Goal: Task Accomplishment & Management: Use online tool/utility

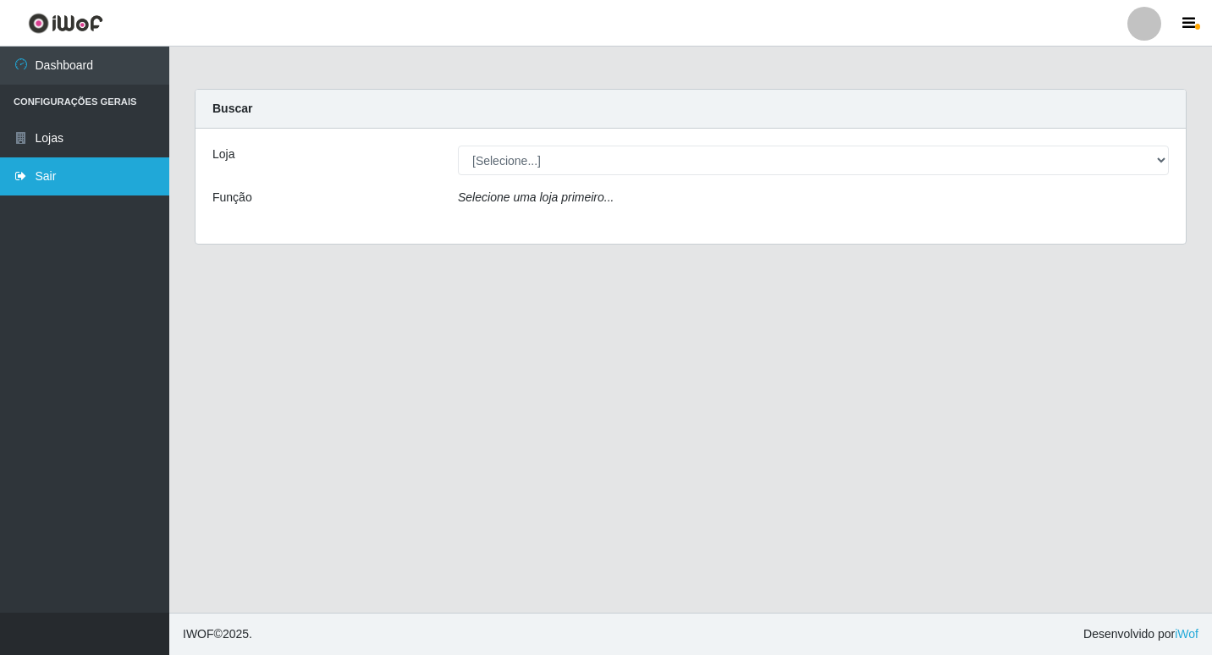
click at [36, 179] on link "Sair" at bounding box center [84, 176] width 169 height 38
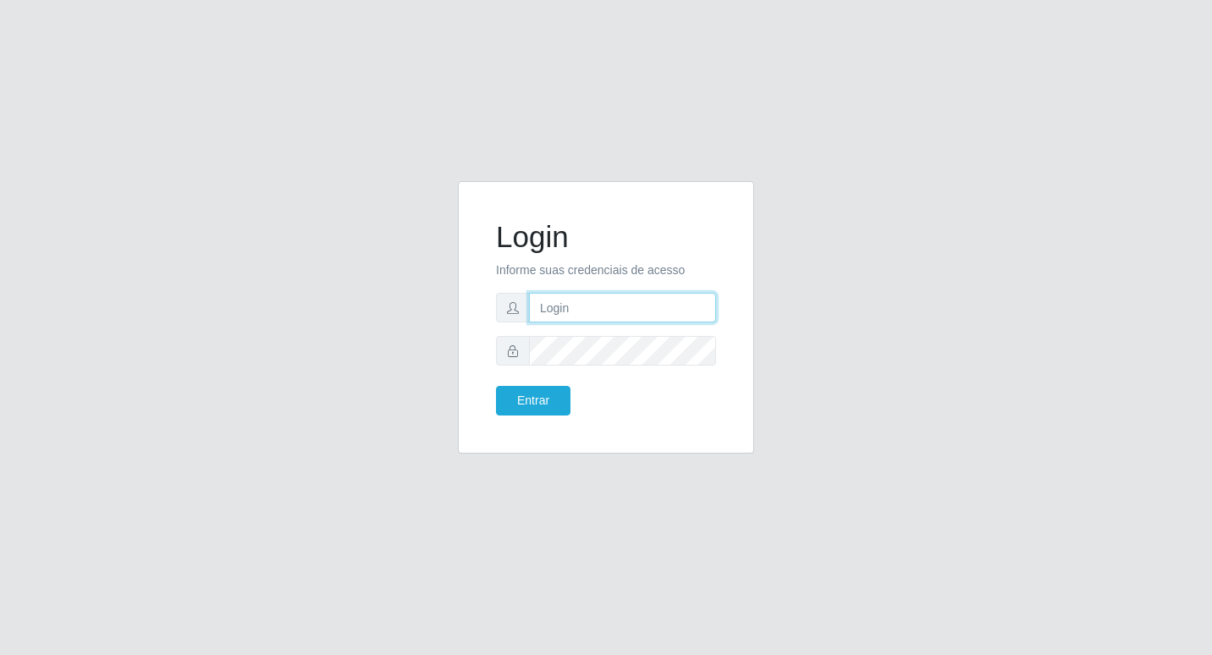
click at [564, 313] on input "text" at bounding box center [622, 308] width 187 height 30
click at [496, 386] on button "Entrar" at bounding box center [533, 401] width 74 height 30
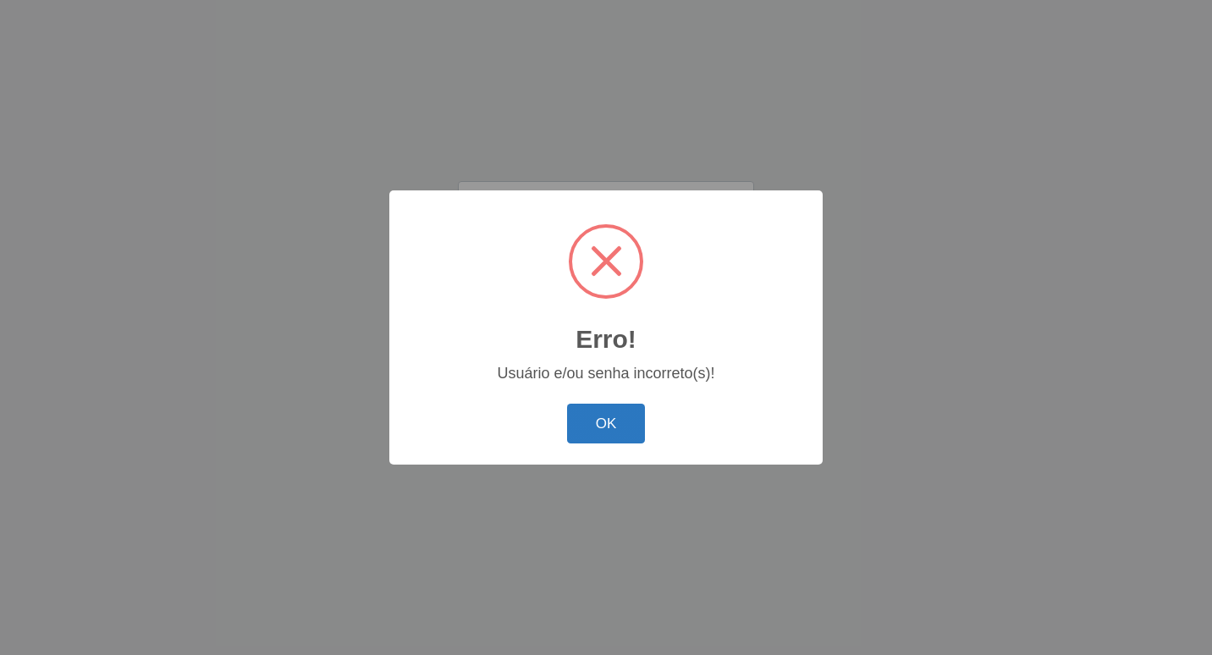
click at [609, 429] on button "OK" at bounding box center [606, 424] width 79 height 40
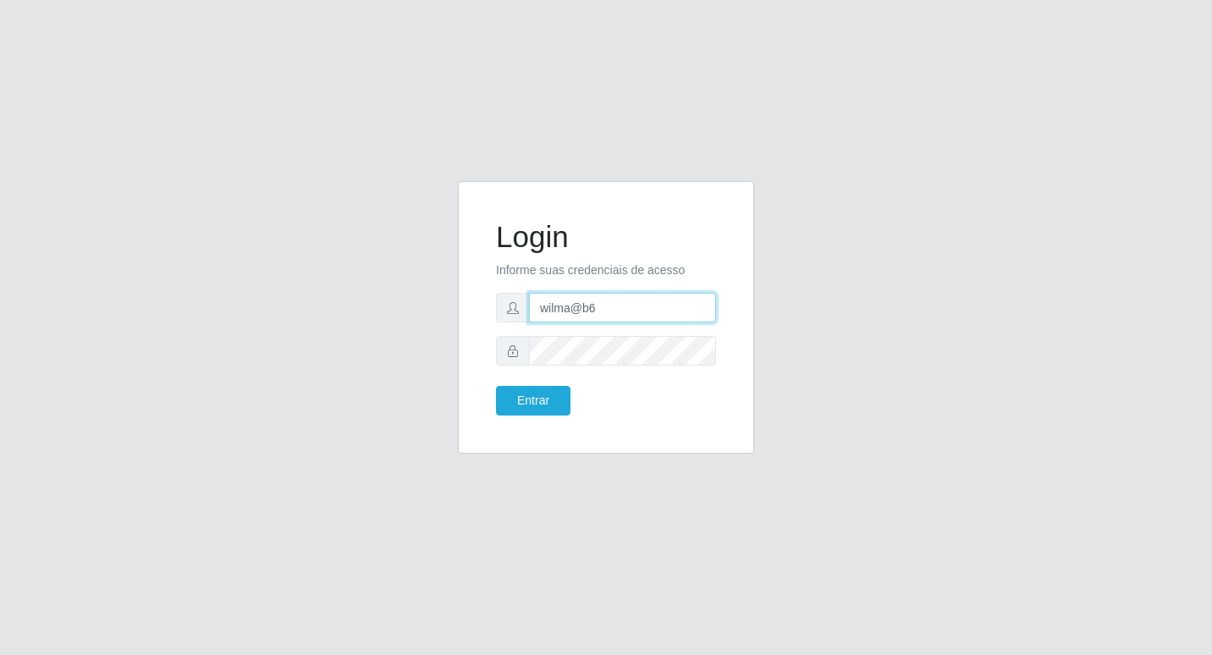
click at [614, 315] on input "wilma@b6" at bounding box center [622, 308] width 187 height 30
type input "w"
click at [542, 399] on button "Entrar" at bounding box center [533, 401] width 74 height 30
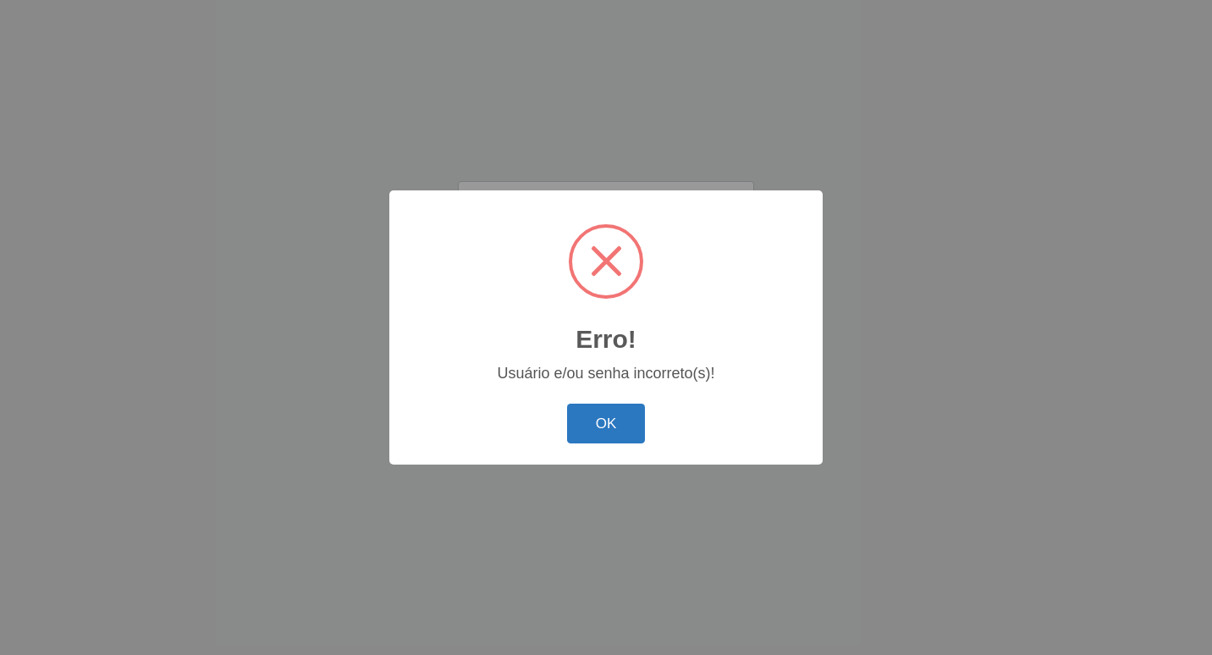
click at [591, 430] on button "OK" at bounding box center [606, 424] width 79 height 40
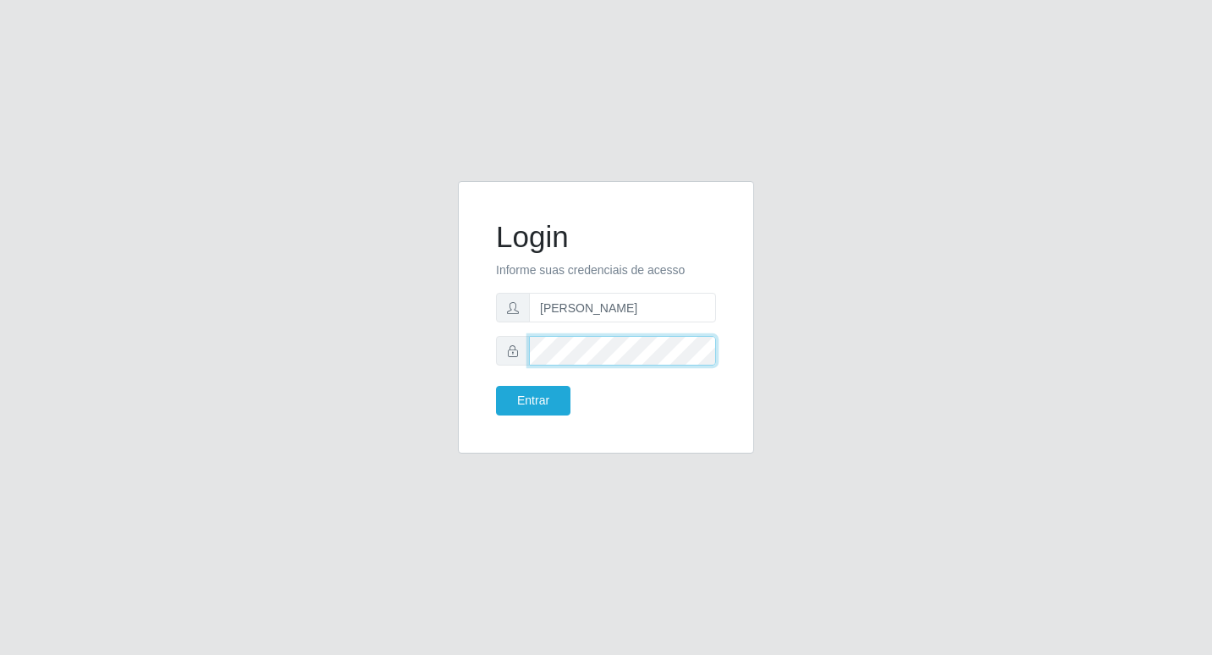
click at [496, 386] on button "Entrar" at bounding box center [533, 401] width 74 height 30
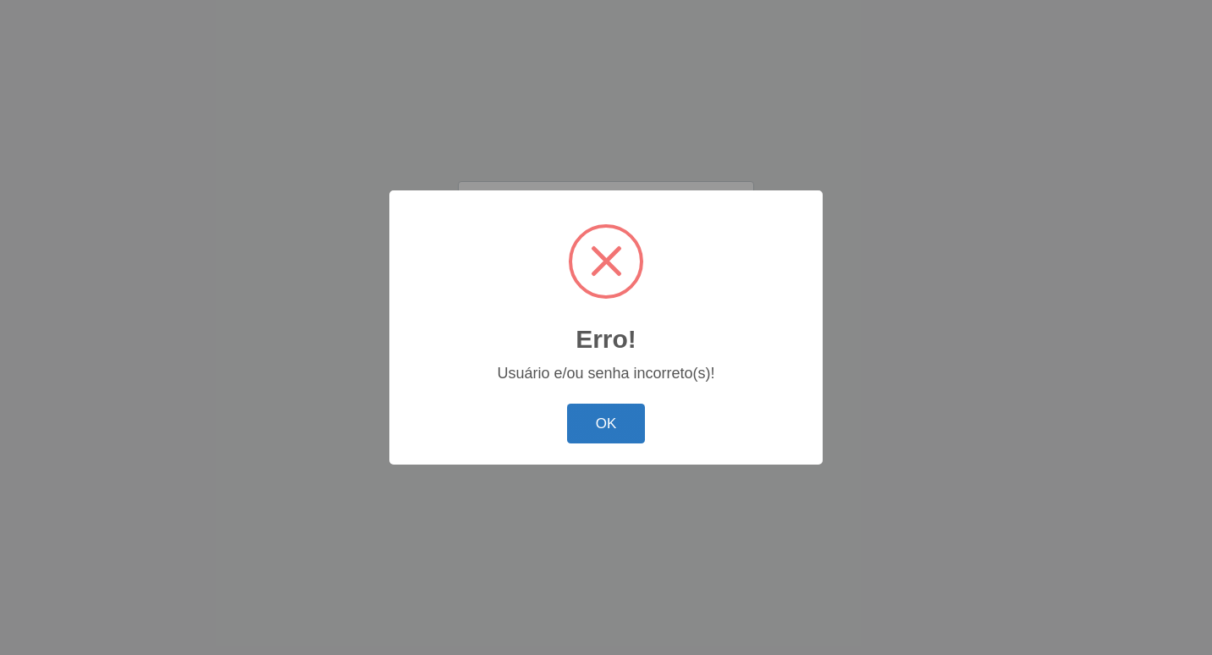
click at [619, 423] on button "OK" at bounding box center [606, 424] width 79 height 40
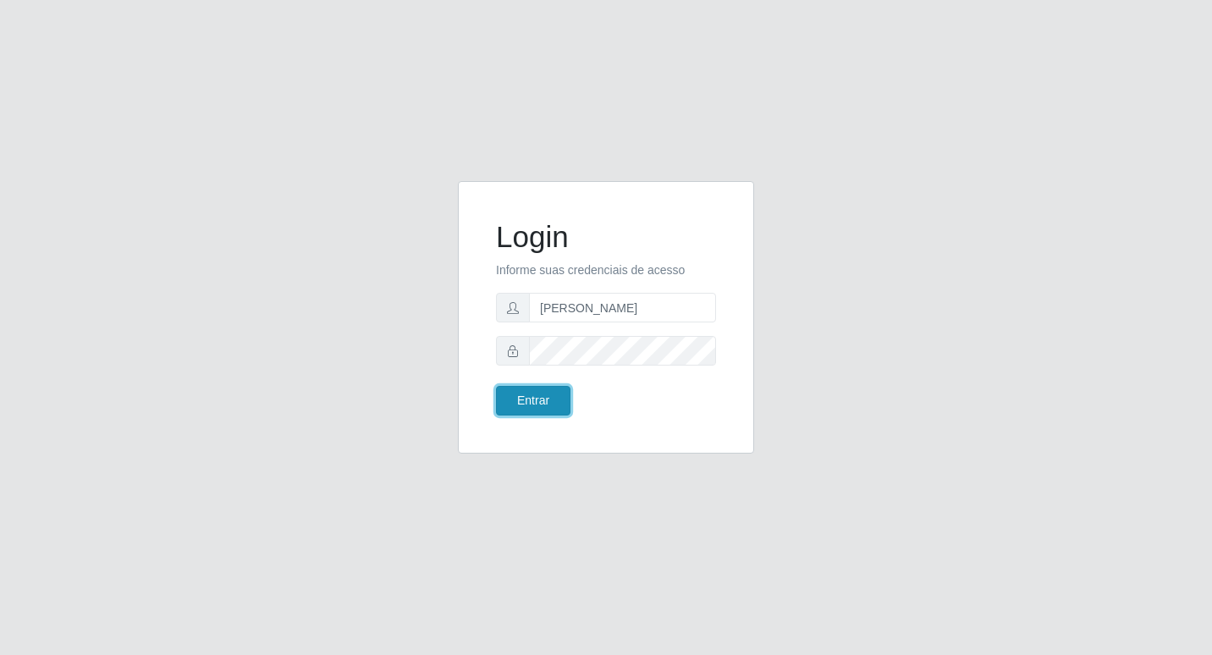
click at [529, 409] on button "Entrar" at bounding box center [533, 401] width 74 height 30
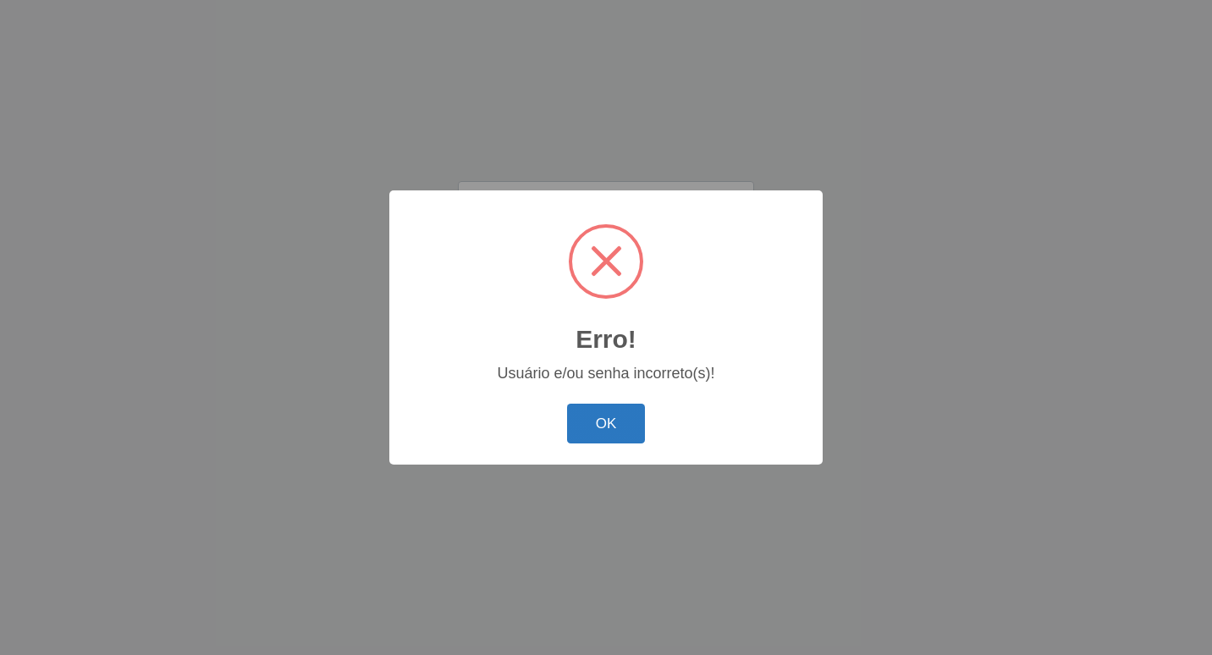
click at [598, 416] on button "OK" at bounding box center [606, 424] width 79 height 40
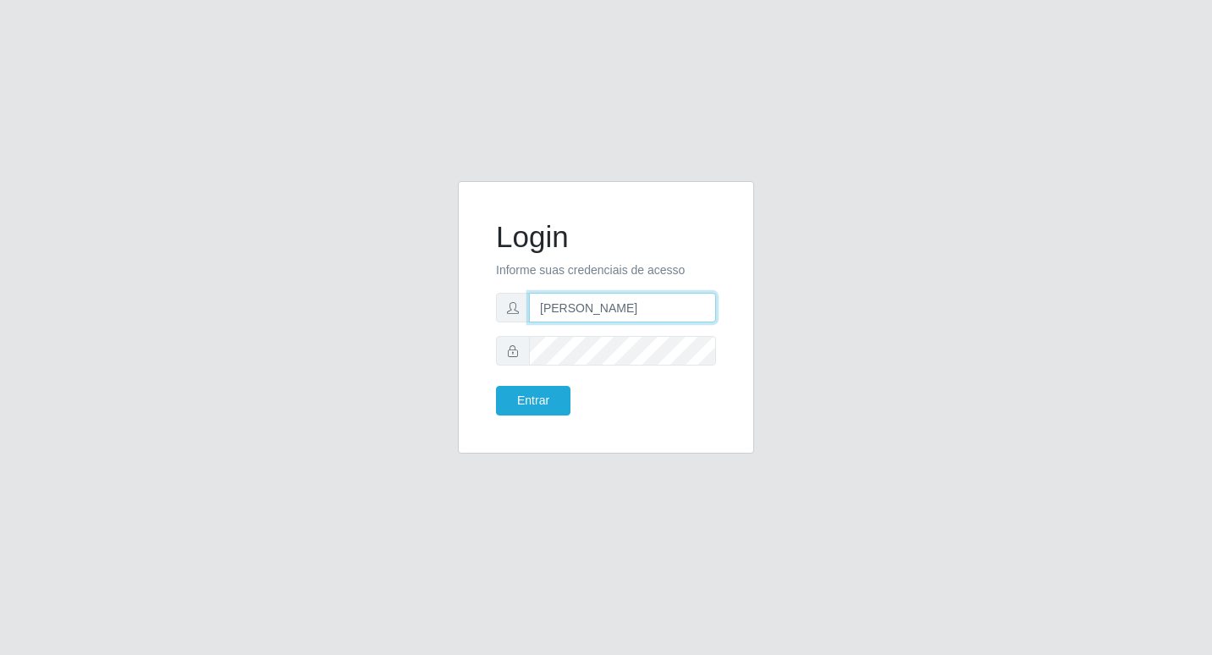
click at [623, 308] on input "[PERSON_NAME]" at bounding box center [622, 308] width 187 height 30
click at [519, 399] on button "Entrar" at bounding box center [533, 401] width 74 height 30
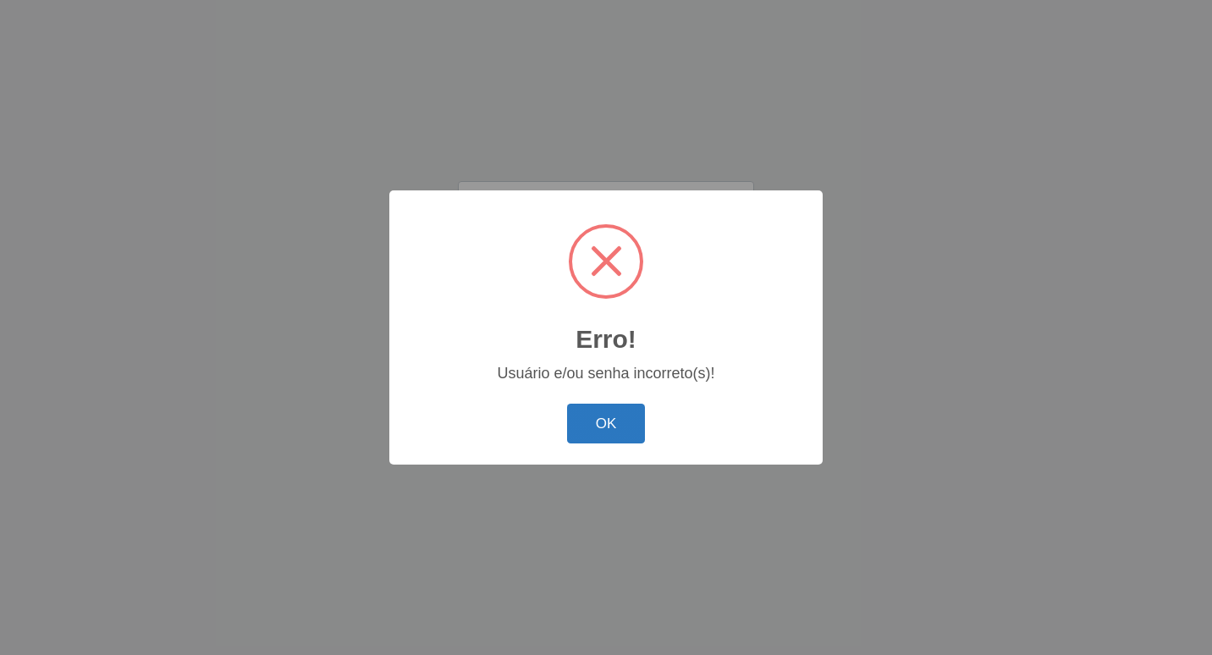
click at [615, 422] on button "OK" at bounding box center [606, 424] width 79 height 40
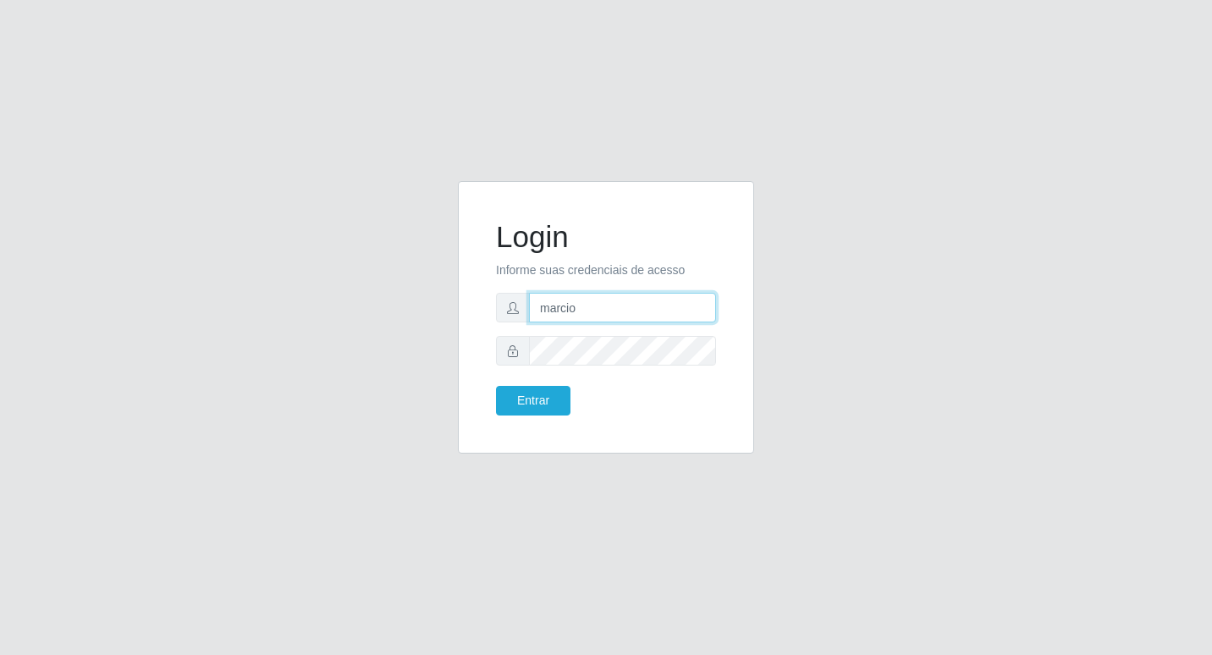
click at [598, 310] on input "marcio" at bounding box center [622, 308] width 187 height 30
type input "m"
click at [559, 295] on input "text" at bounding box center [622, 308] width 187 height 30
type input "W"
type input "F"
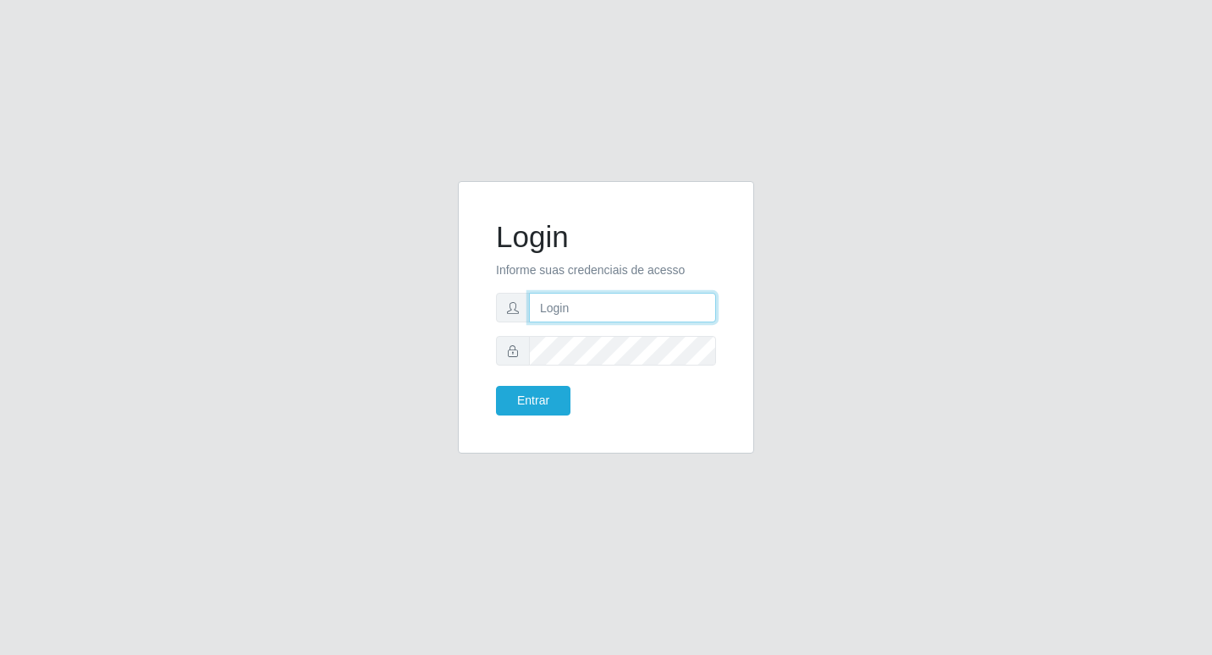
type input "F"
type input "fabianabemais@b6"
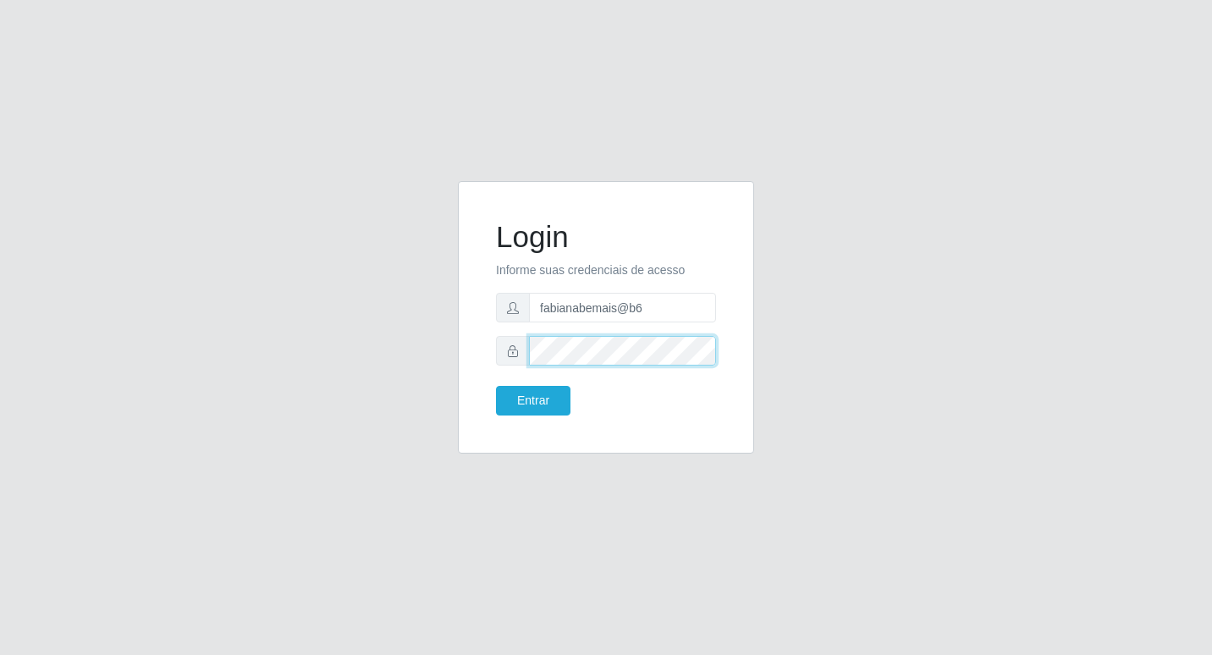
click at [496, 386] on button "Entrar" at bounding box center [533, 401] width 74 height 30
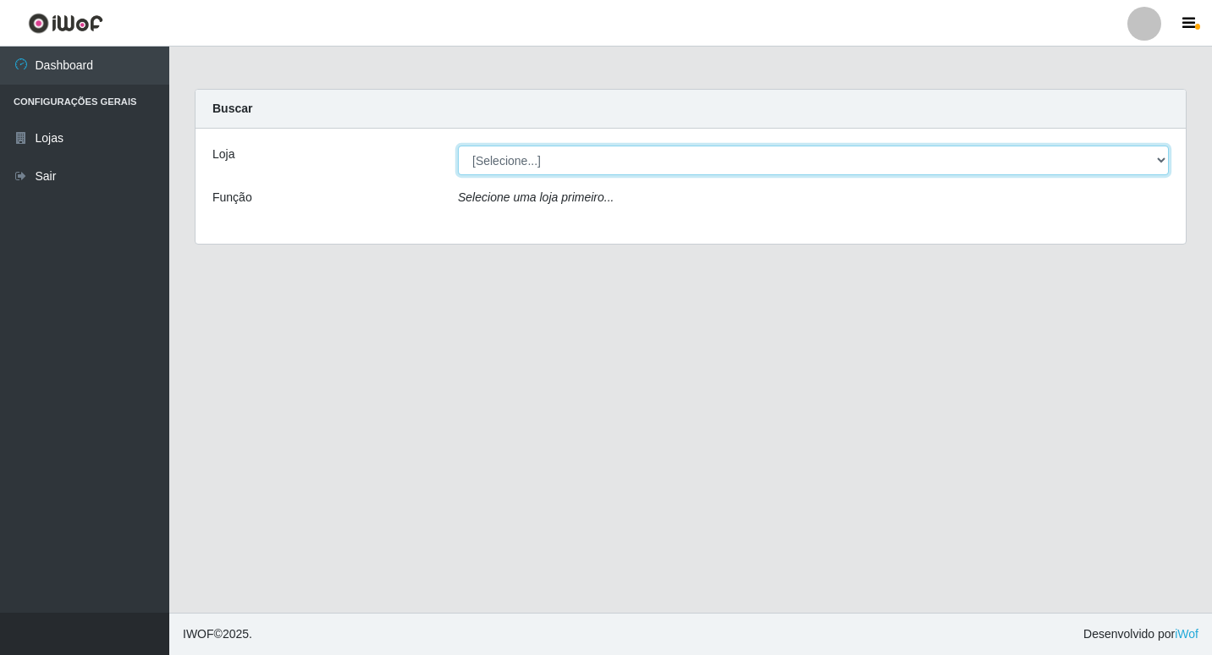
click at [994, 172] on select "[Selecione...] Bemais Supermercados - B6 Colibris" at bounding box center [813, 161] width 711 height 30
select select "406"
click at [458, 146] on select "[Selecione...] Bemais Supermercados - B6 Colibris" at bounding box center [813, 161] width 711 height 30
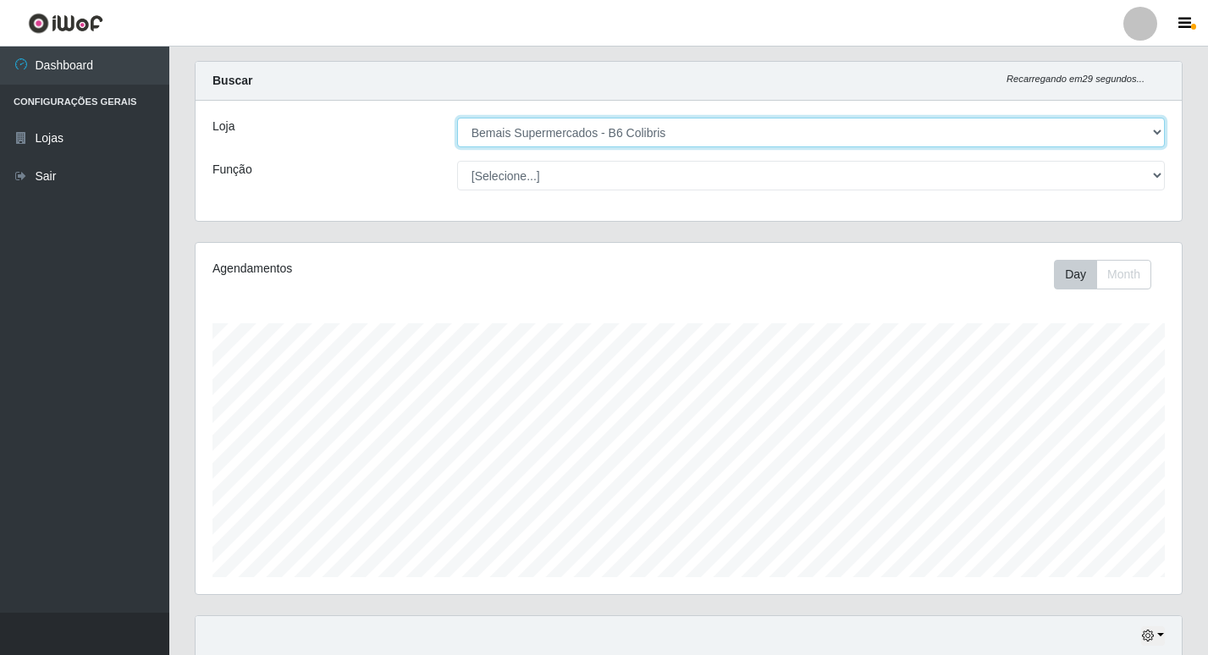
scroll to position [318, 0]
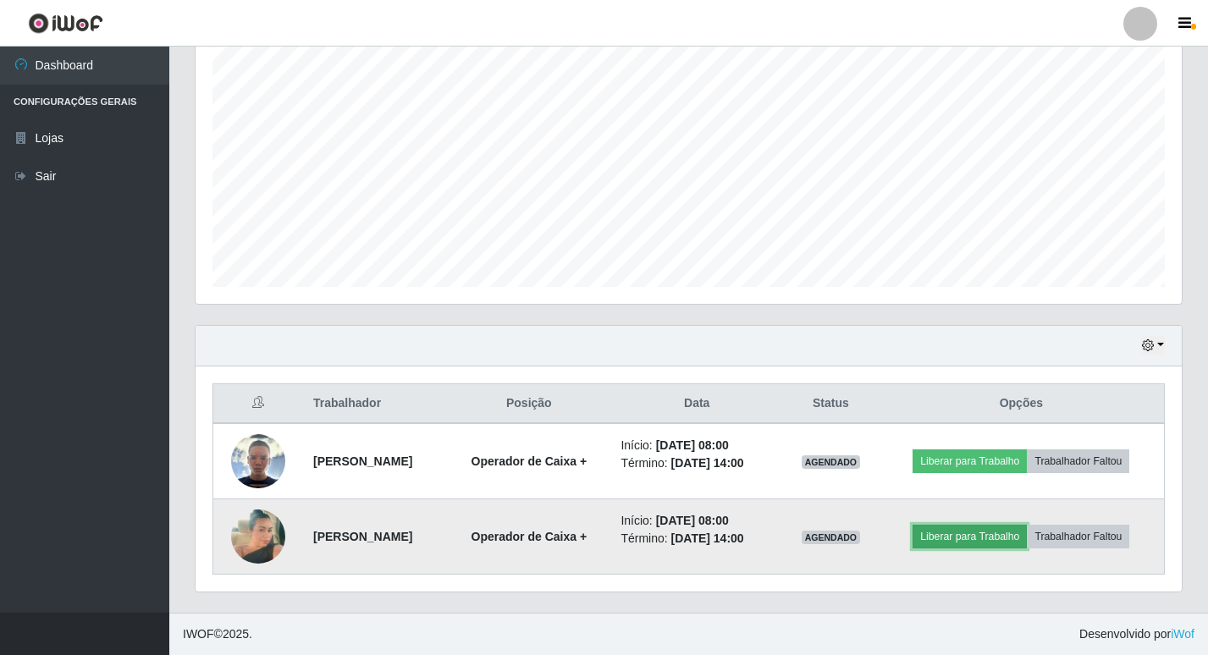
click at [953, 534] on button "Liberar para Trabalho" at bounding box center [969, 537] width 114 height 24
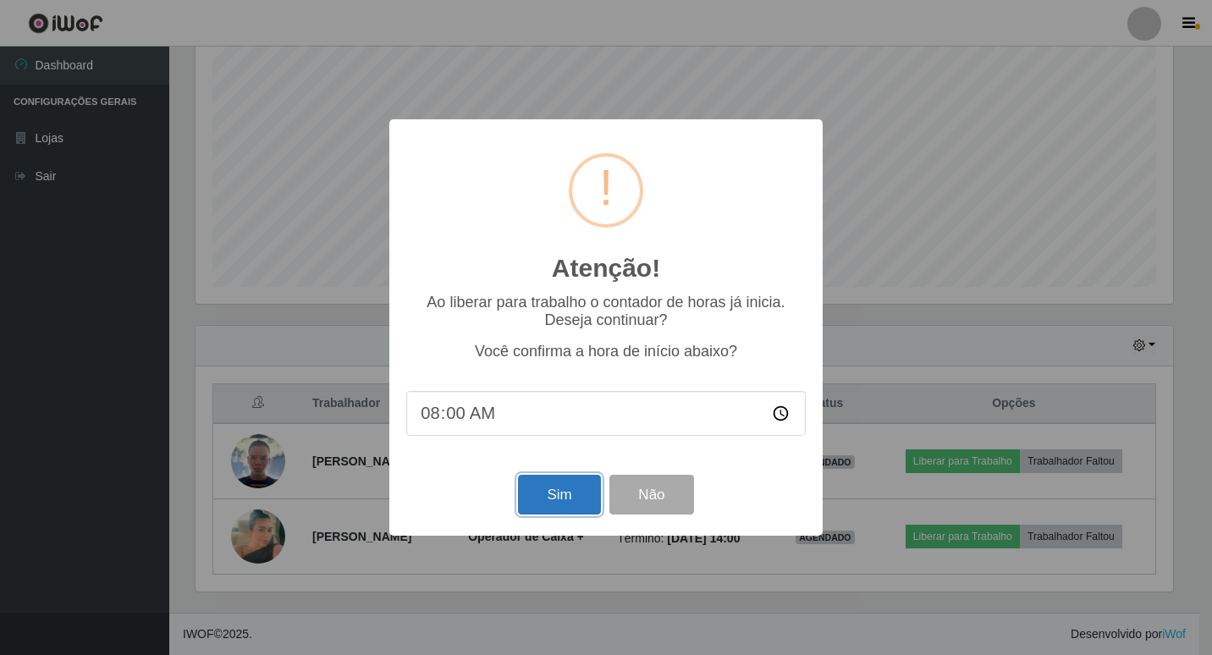
click at [544, 487] on button "Sim" at bounding box center [559, 495] width 82 height 40
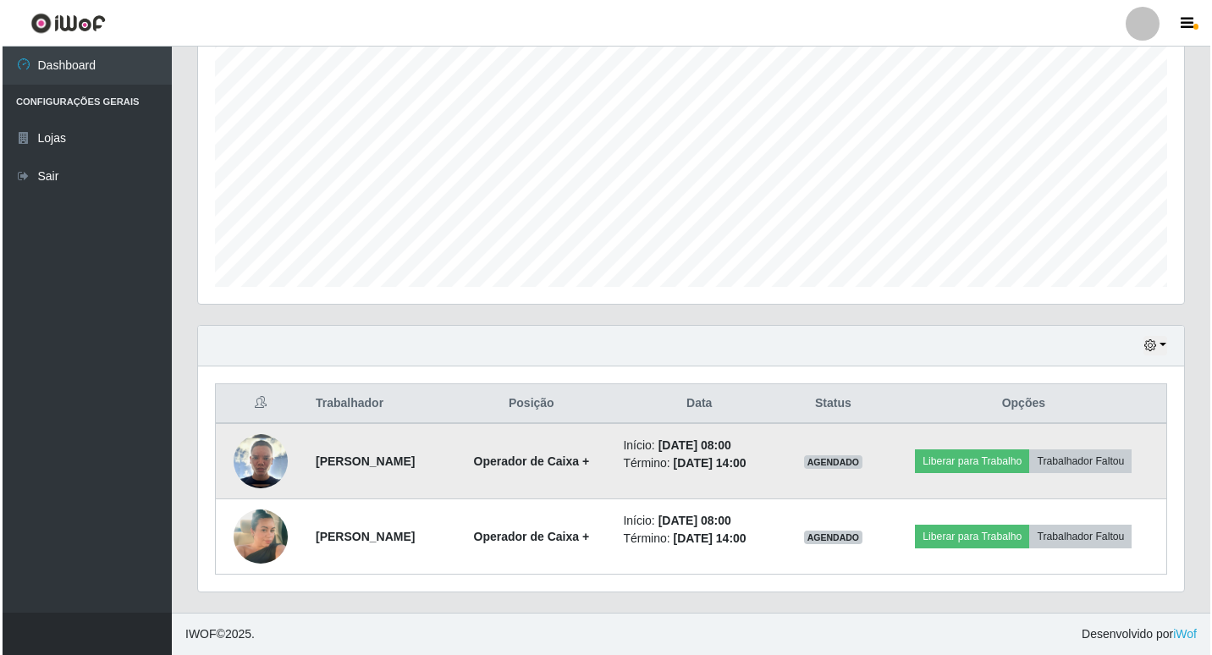
scroll to position [351, 986]
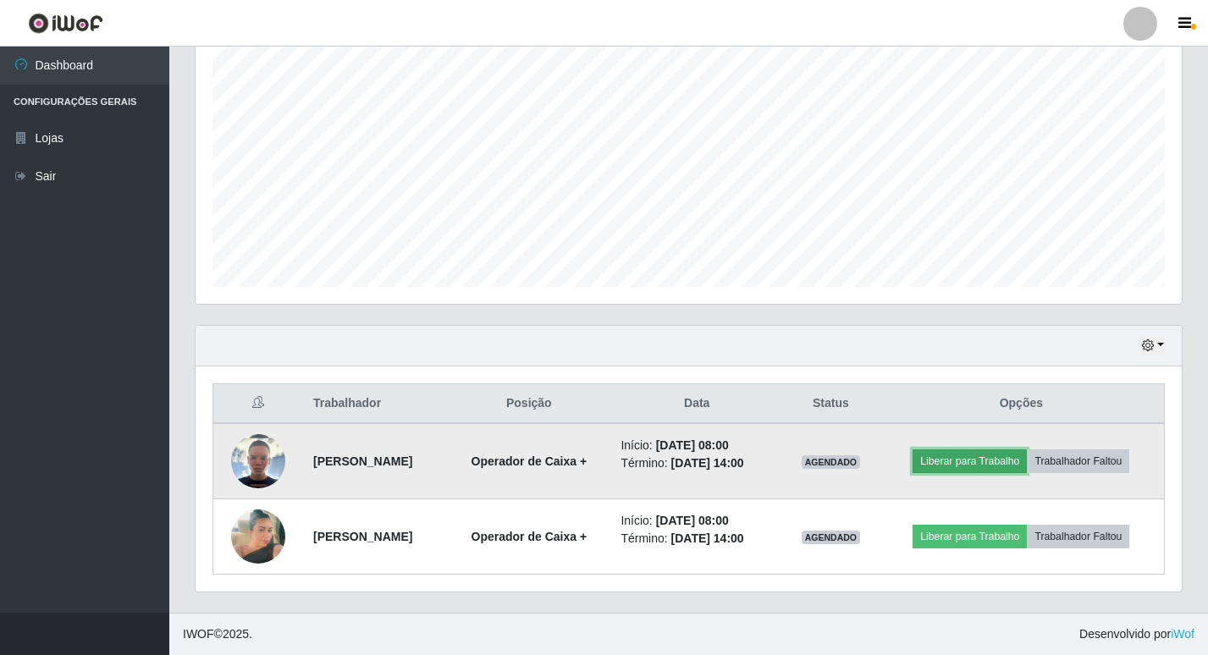
click at [986, 452] on button "Liberar para Trabalho" at bounding box center [969, 461] width 114 height 24
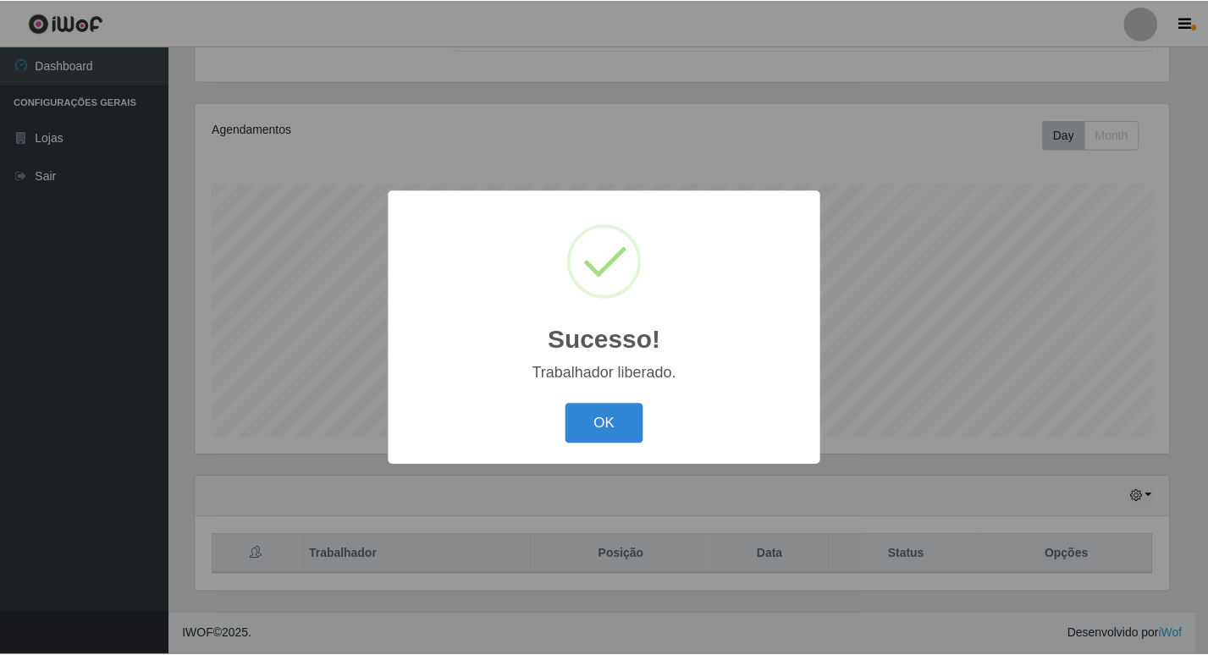
scroll to position [168, 0]
click at [615, 441] on button "OK" at bounding box center [606, 424] width 79 height 40
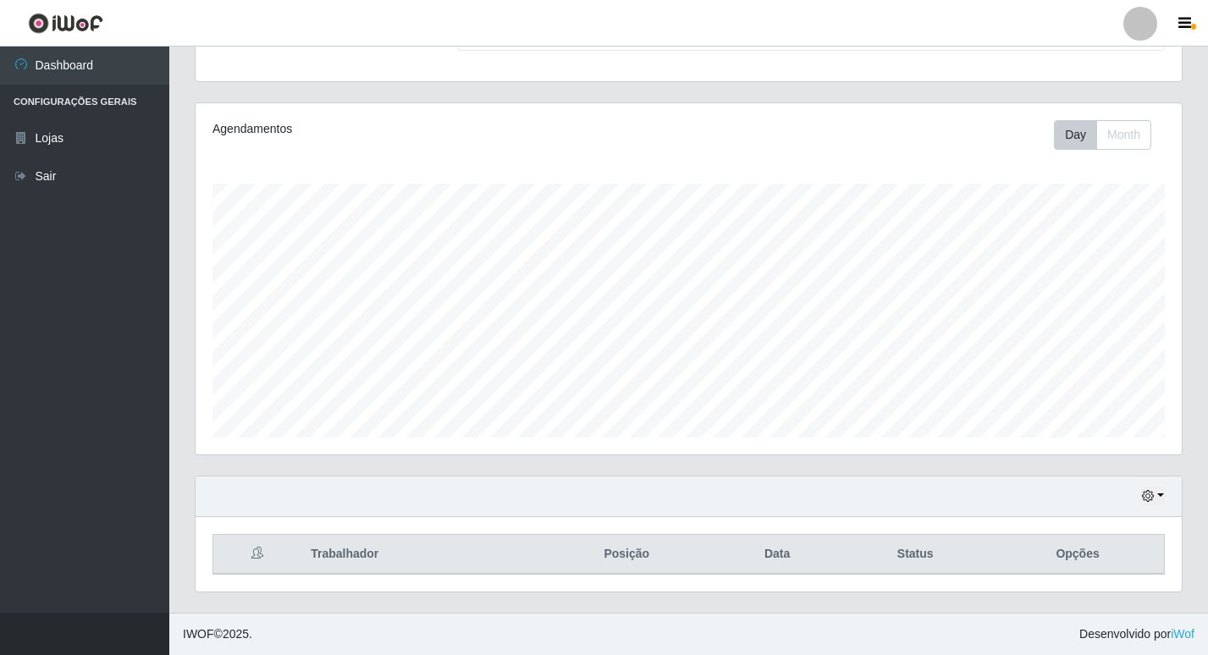
scroll to position [0, 0]
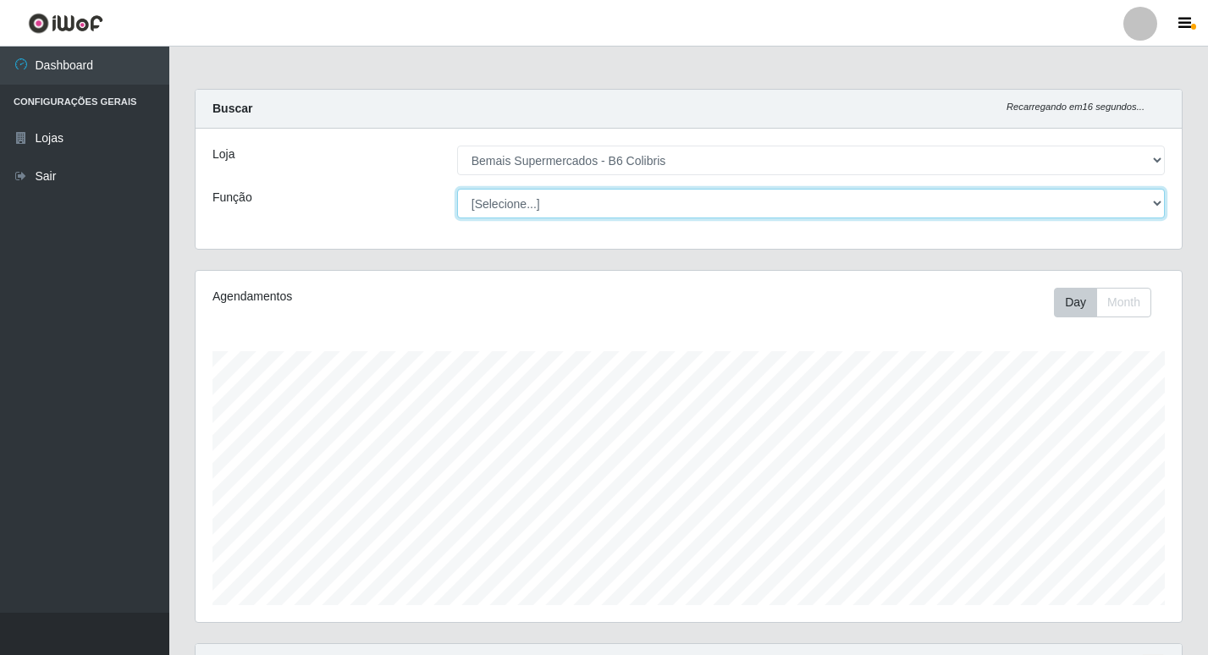
click at [978, 196] on select "[Selecione...] ASG ASG + ASG ++ Balconista de Açougue Balconista de Açougue + B…" at bounding box center [811, 204] width 708 height 30
click at [688, 196] on select "[Selecione...] ASG ASG + ASG ++ Balconista de Açougue Balconista de Açougue + B…" at bounding box center [811, 204] width 708 height 30
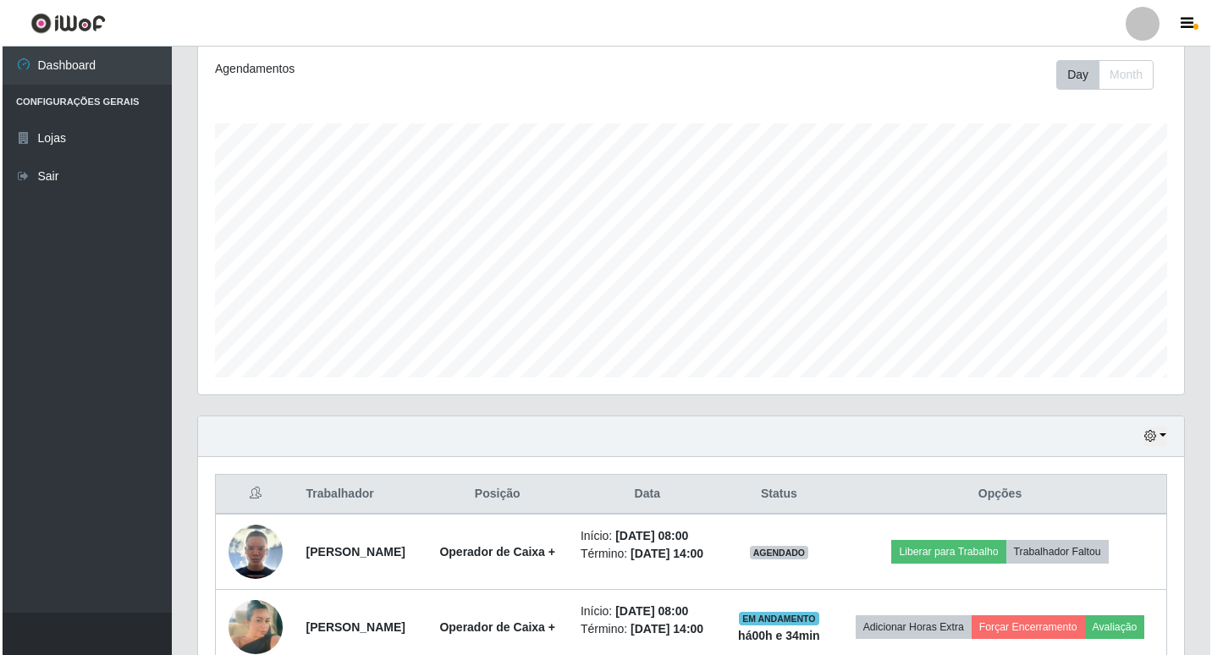
scroll to position [344, 0]
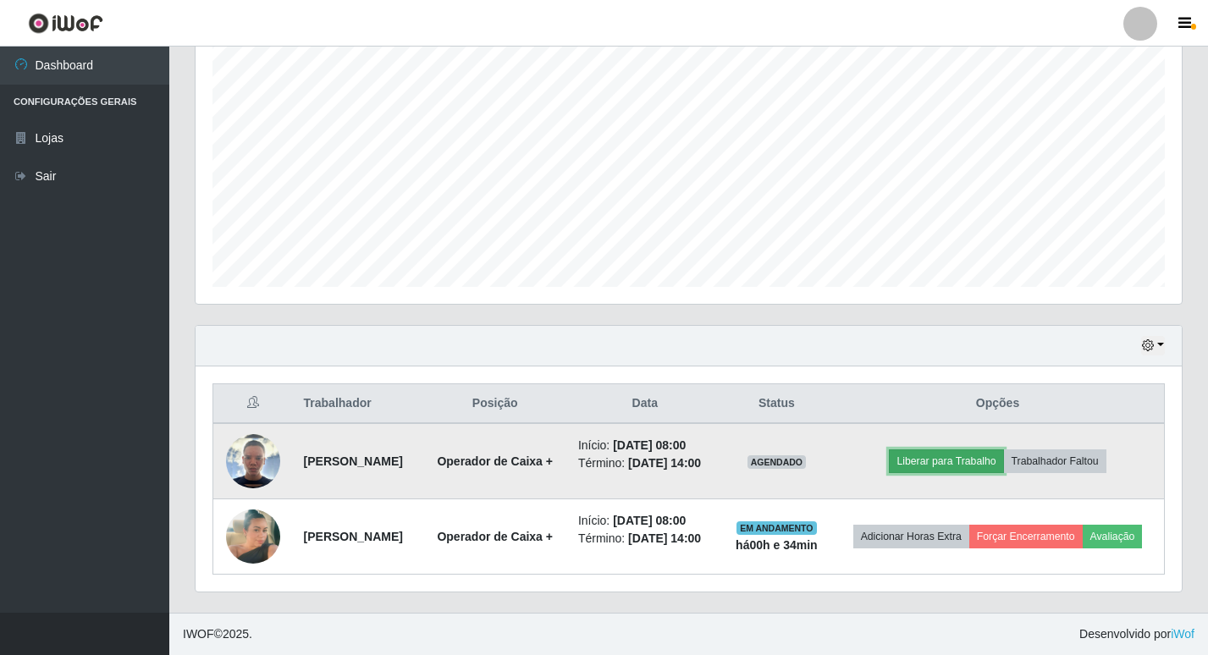
click at [978, 449] on button "Liberar para Trabalho" at bounding box center [946, 461] width 114 height 24
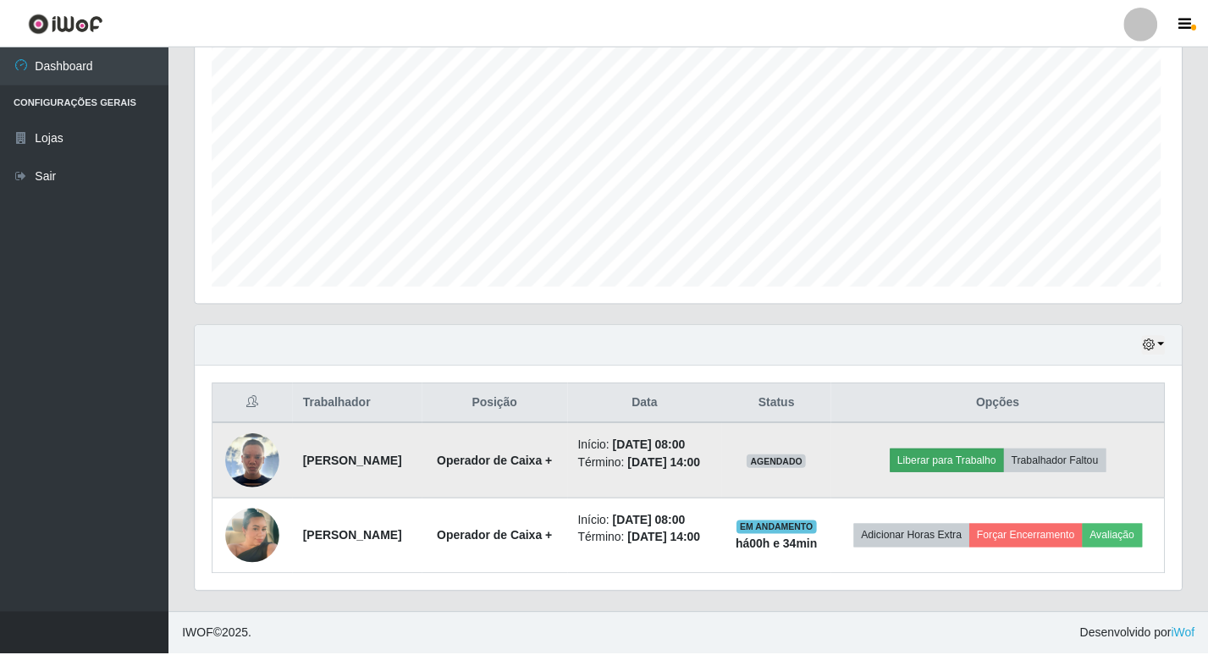
scroll to position [351, 978]
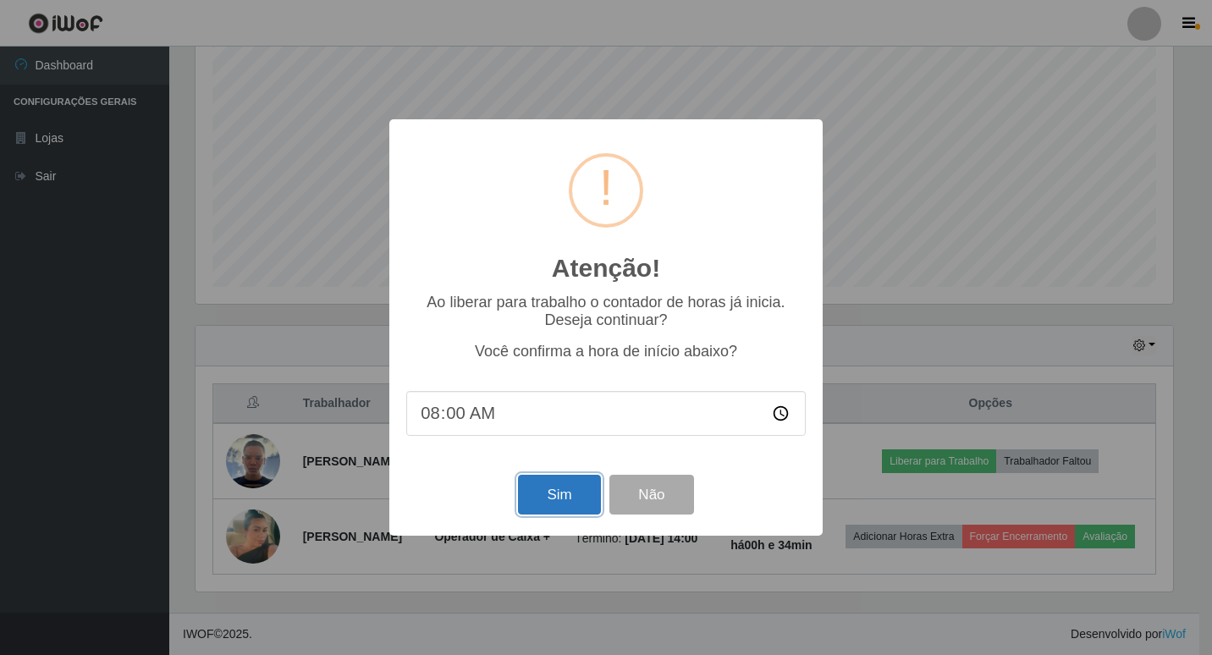
click at [575, 504] on button "Sim" at bounding box center [559, 495] width 82 height 40
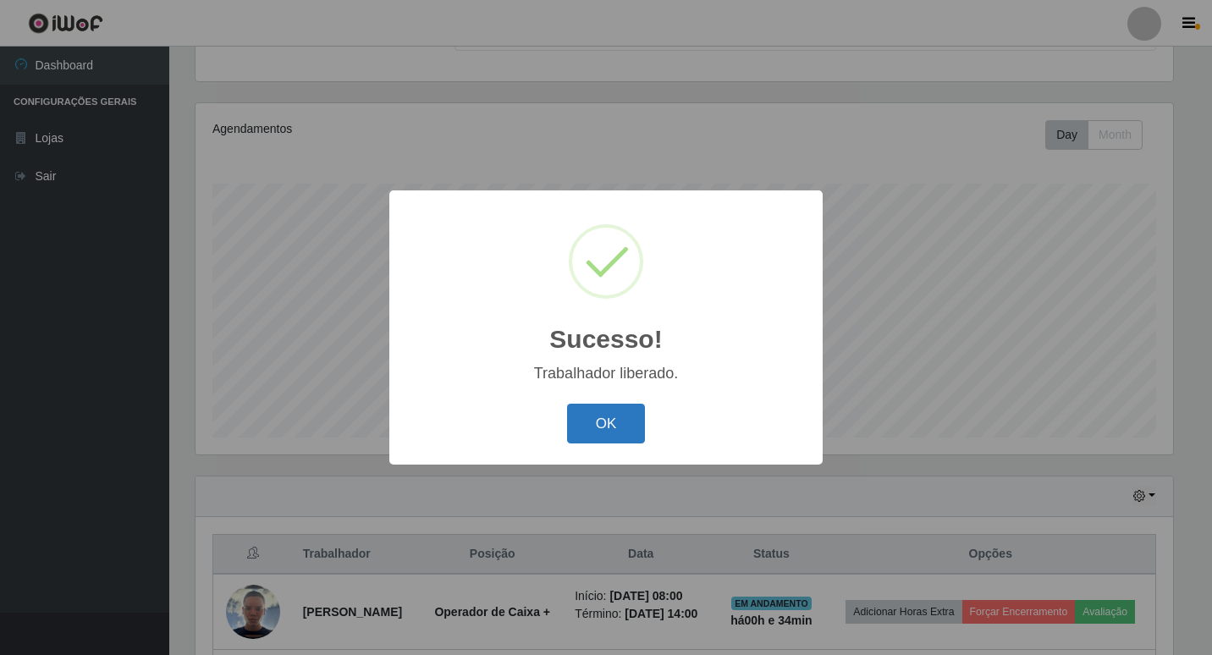
click at [608, 433] on button "OK" at bounding box center [606, 424] width 79 height 40
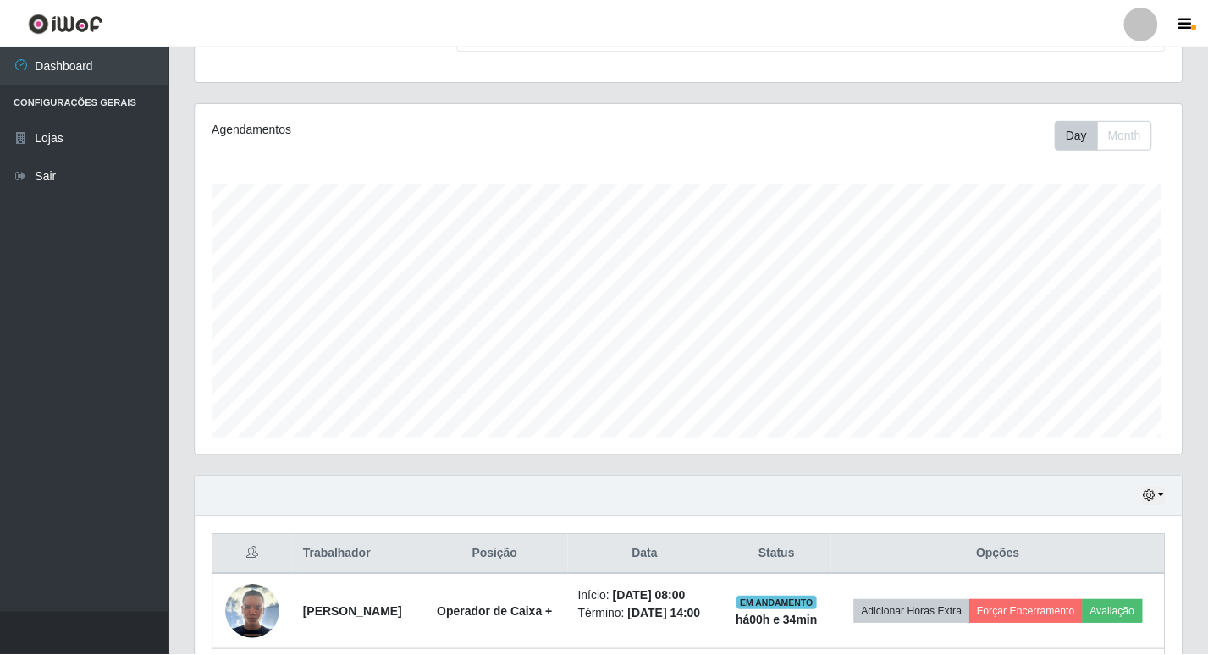
scroll to position [351, 986]
